Goal: Transaction & Acquisition: Purchase product/service

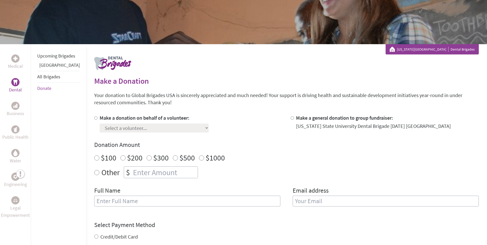
scroll to position [77, 0]
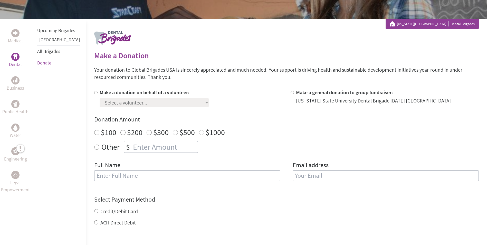
click at [94, 94] on div at bounding box center [96, 98] width 5 height 18
click at [94, 93] on input "Make a donation on behalf of a volunteer:" at bounding box center [95, 92] width 3 height 3
radio input "true"
click at [125, 105] on select "Select a volunteer... [PERSON_NAME] [PERSON_NAME] [PERSON_NAME] [PERSON_NAME] […" at bounding box center [154, 102] width 109 height 9
click at [205, 80] on p "Your donation to Global Brigades USA is sincerely appreciated and much needed! …" at bounding box center [286, 73] width 385 height 14
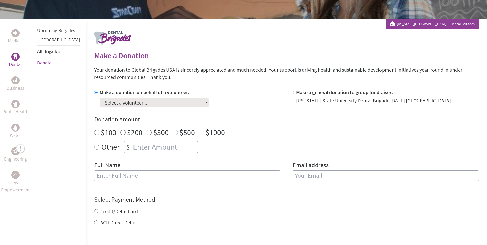
click at [291, 93] on input "Make a general donation to group fundraiser:" at bounding box center [292, 92] width 3 height 3
radio input "true"
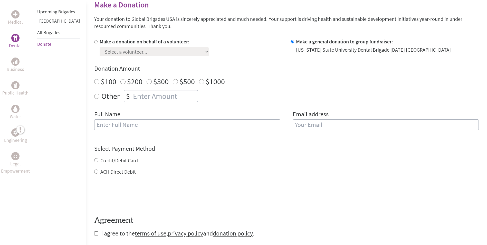
scroll to position [128, 0]
click at [94, 97] on input "Other" at bounding box center [96, 95] width 5 height 5
radio input "true"
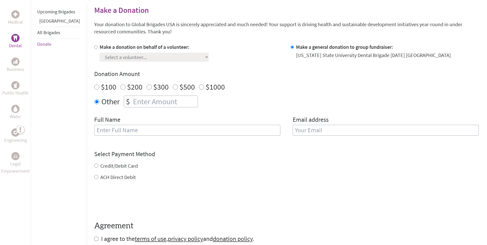
scroll to position [103, 0]
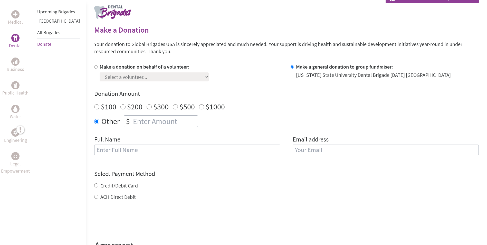
click at [94, 67] on input "Make a donation on behalf of a volunteer:" at bounding box center [95, 66] width 3 height 3
radio input "true"
click at [100, 76] on select "Select a volunteer... [PERSON_NAME] [PERSON_NAME] [PERSON_NAME] [PERSON_NAME] […" at bounding box center [154, 76] width 109 height 9
click at [285, 69] on div "Make a donation on behalf of a volunteer: Select a volunteer... [PERSON_NAME] […" at bounding box center [286, 72] width 385 height 18
click at [291, 67] on input "Make a general donation to group fundraiser:" at bounding box center [292, 66] width 3 height 3
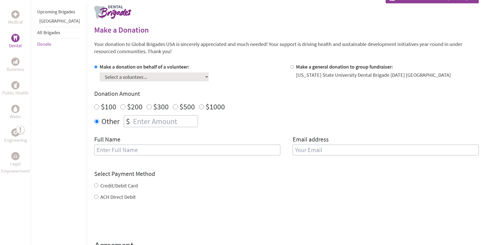
radio input "true"
